Goal: Check status: Check status

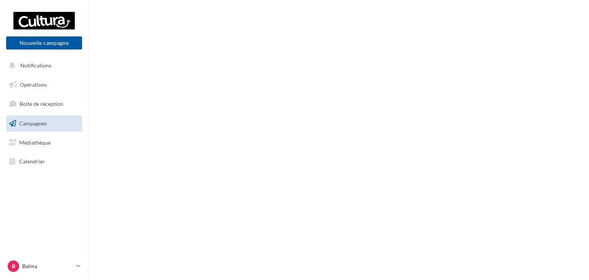
click at [61, 125] on link "Campagnes" at bounding box center [44, 123] width 79 height 16
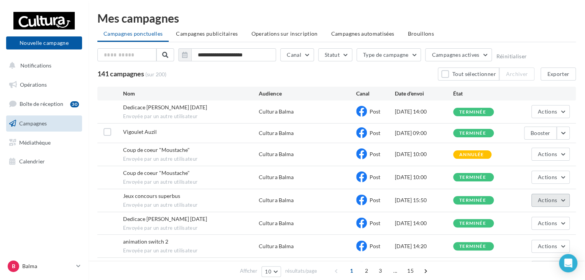
click at [563, 201] on button "Actions" at bounding box center [550, 199] width 38 height 13
click at [542, 214] on button "Voir les résultats" at bounding box center [531, 218] width 77 height 20
